Goal: Task Accomplishment & Management: Use online tool/utility

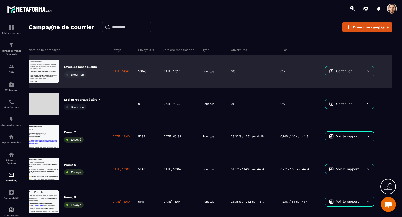
click at [370, 72] on icon at bounding box center [368, 71] width 4 height 4
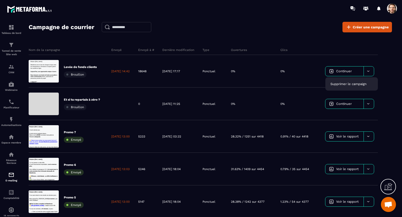
click at [217, 35] on div "Campagne de courrier Créer une campagne Nom de la campagne Envoyé Envoyé à # De…" at bounding box center [210, 122] width 363 height 200
